Goal: Book appointment/travel/reservation

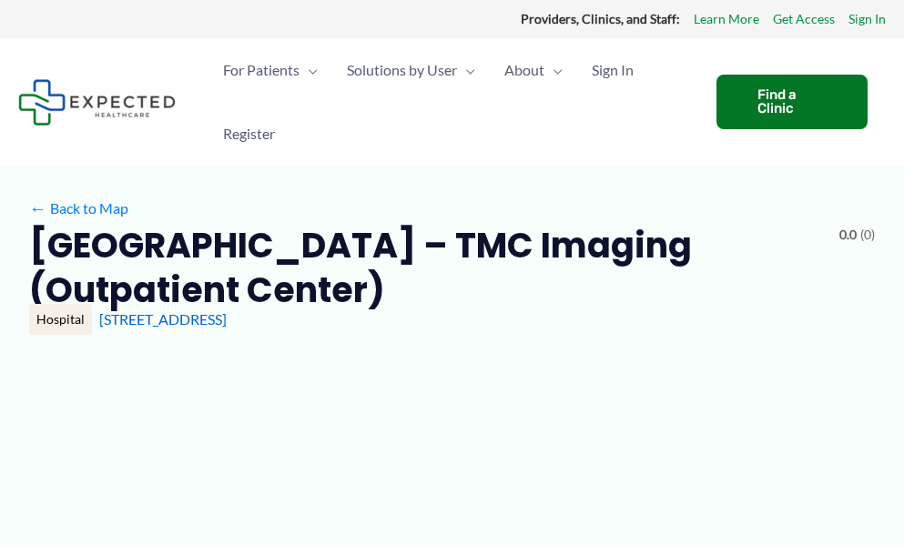
type input "**********"
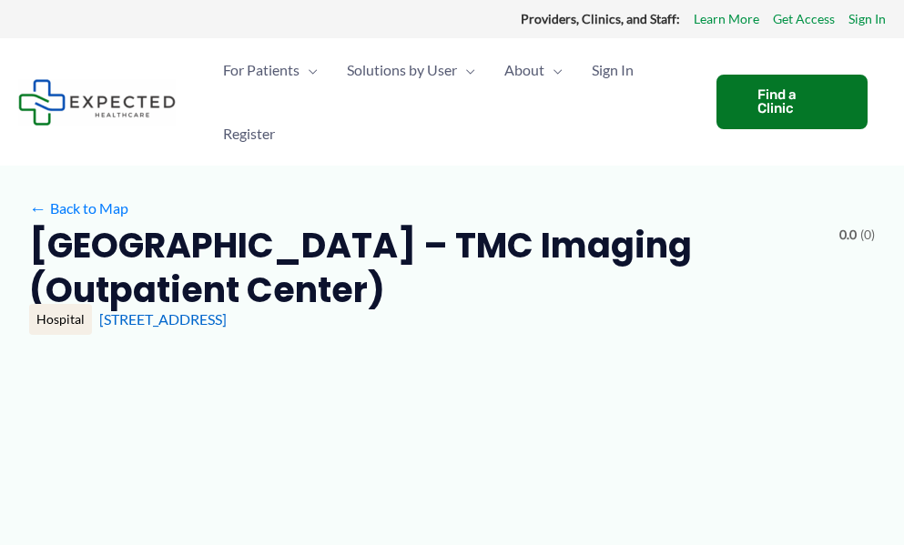
type input "**********"
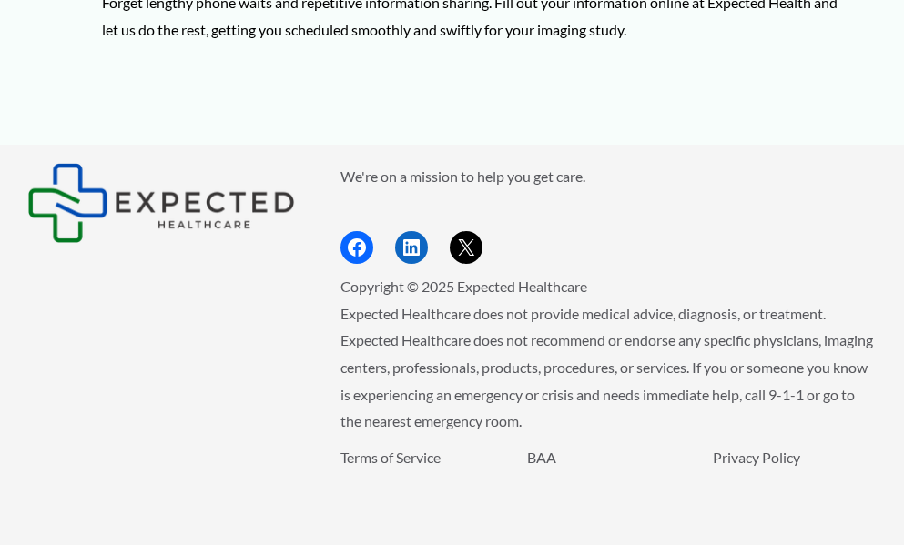
scroll to position [2978, 0]
